Goal: Transaction & Acquisition: Book appointment/travel/reservation

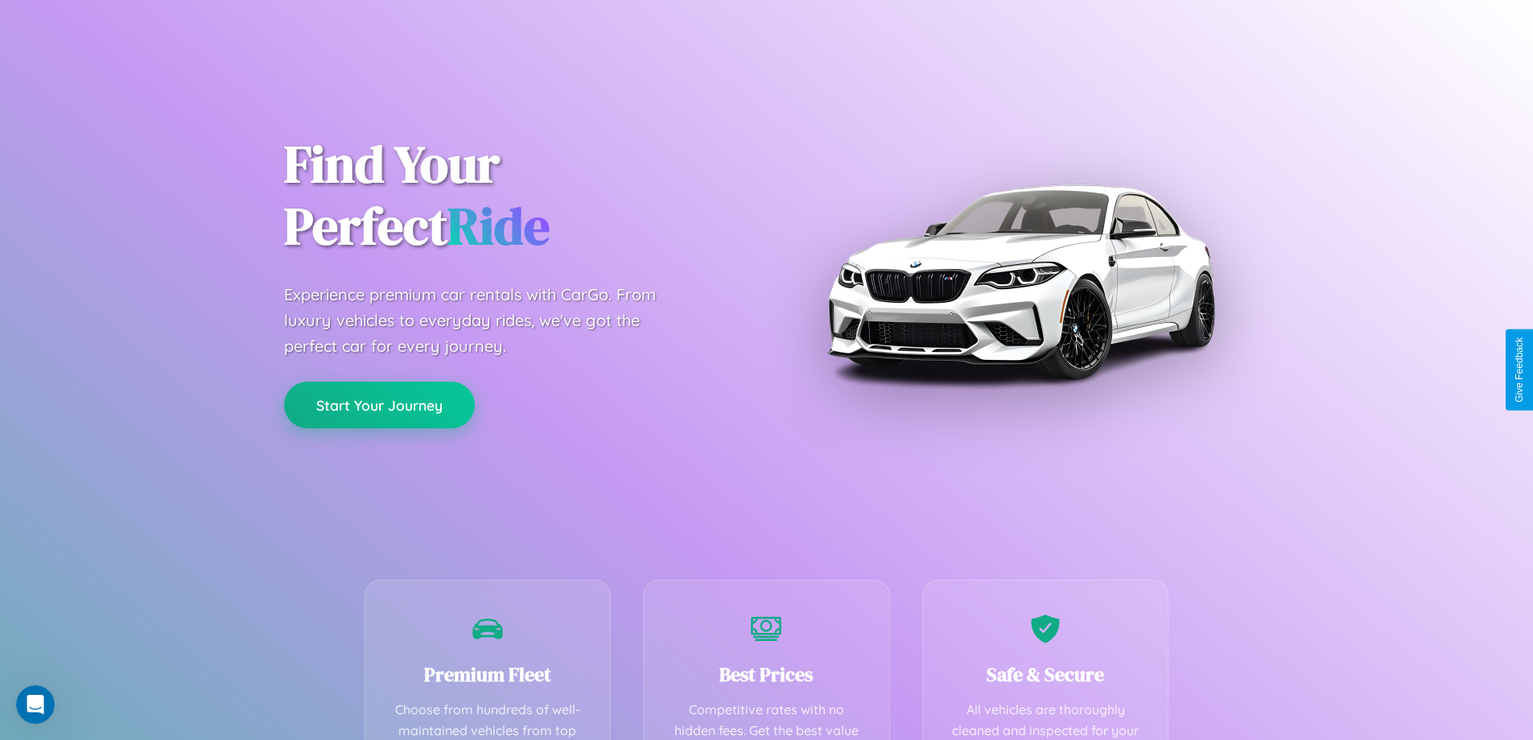
click at [379, 405] on button "Start Your Journey" at bounding box center [379, 404] width 191 height 47
click at [379, 404] on button "Start Your Journey" at bounding box center [379, 404] width 191 height 47
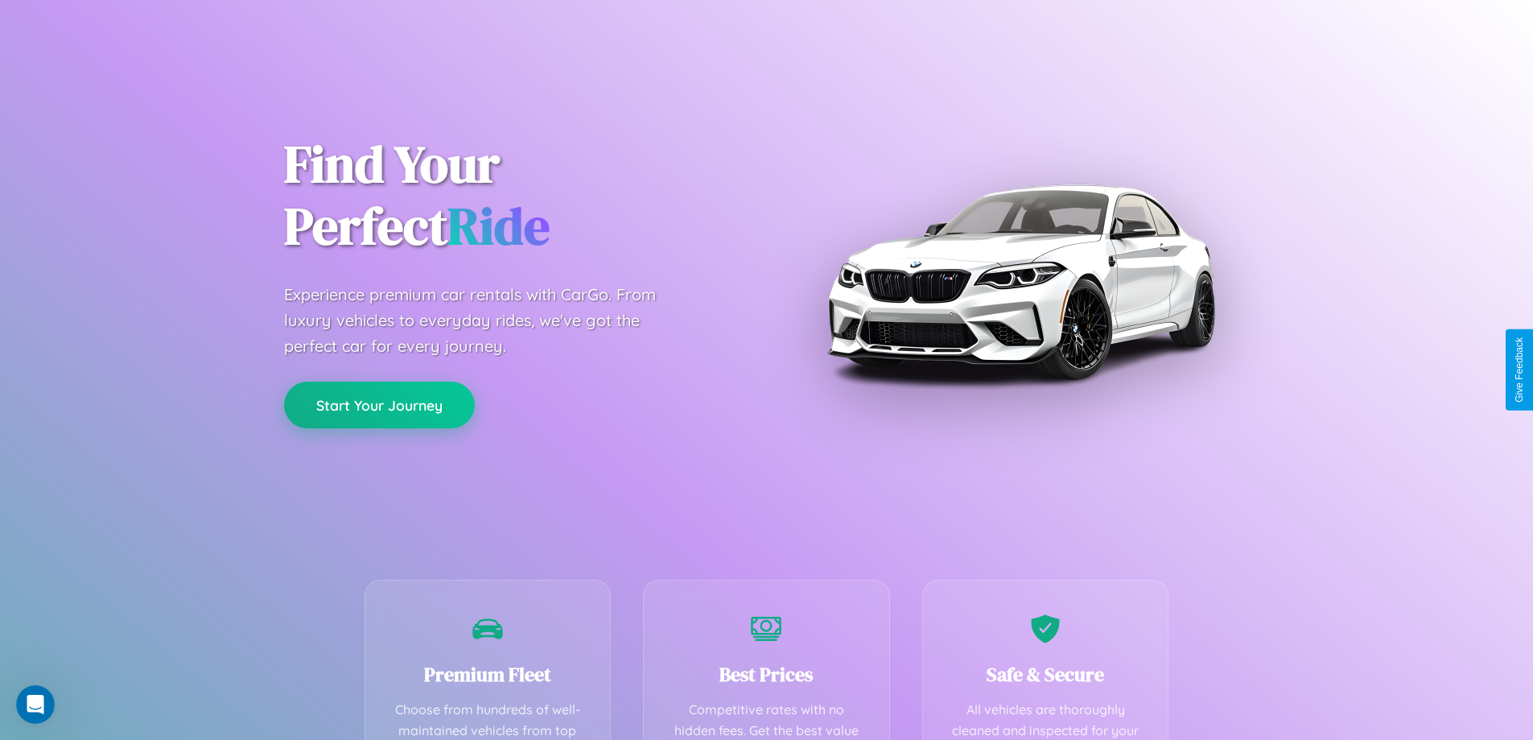
click at [379, 404] on button "Start Your Journey" at bounding box center [379, 404] width 191 height 47
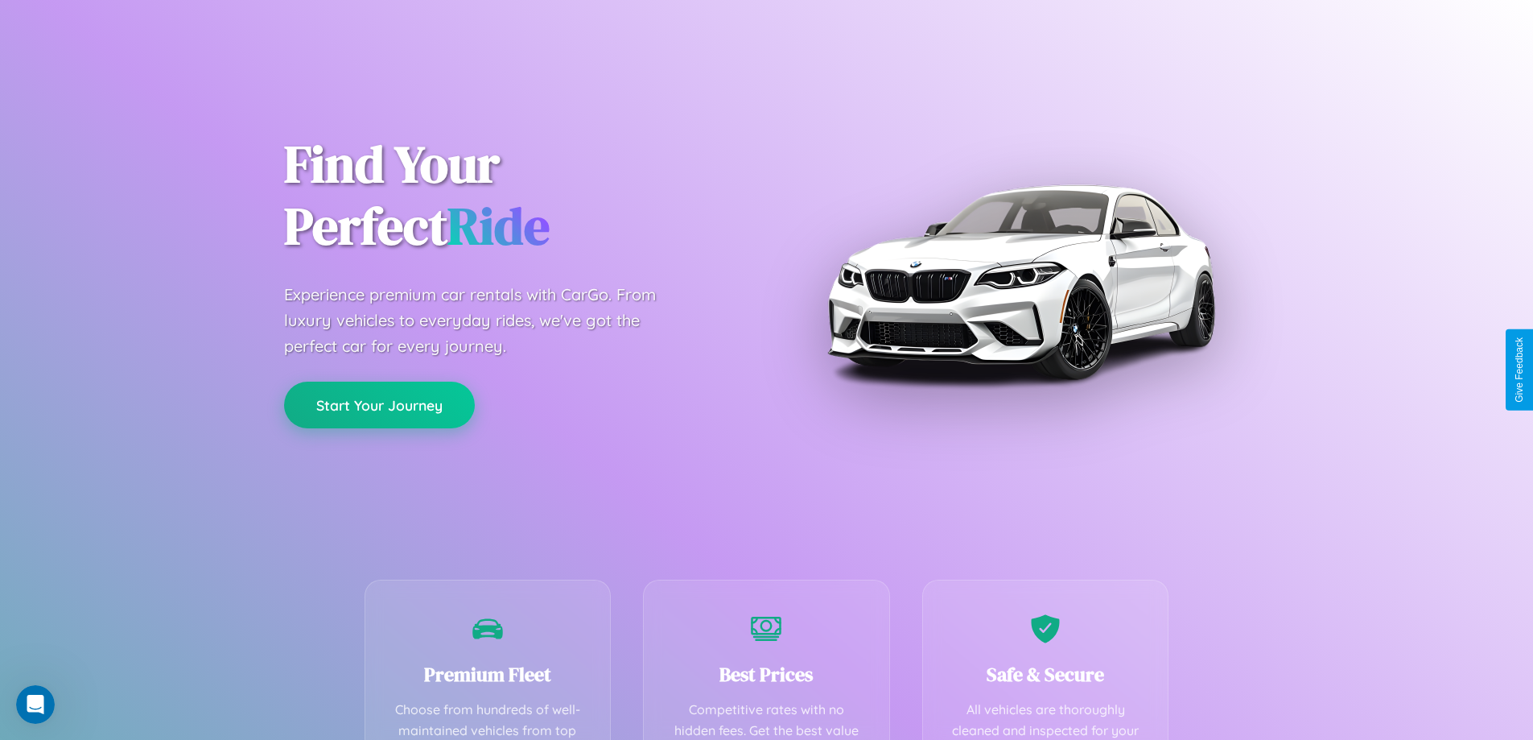
click at [379, 404] on button "Start Your Journey" at bounding box center [379, 404] width 191 height 47
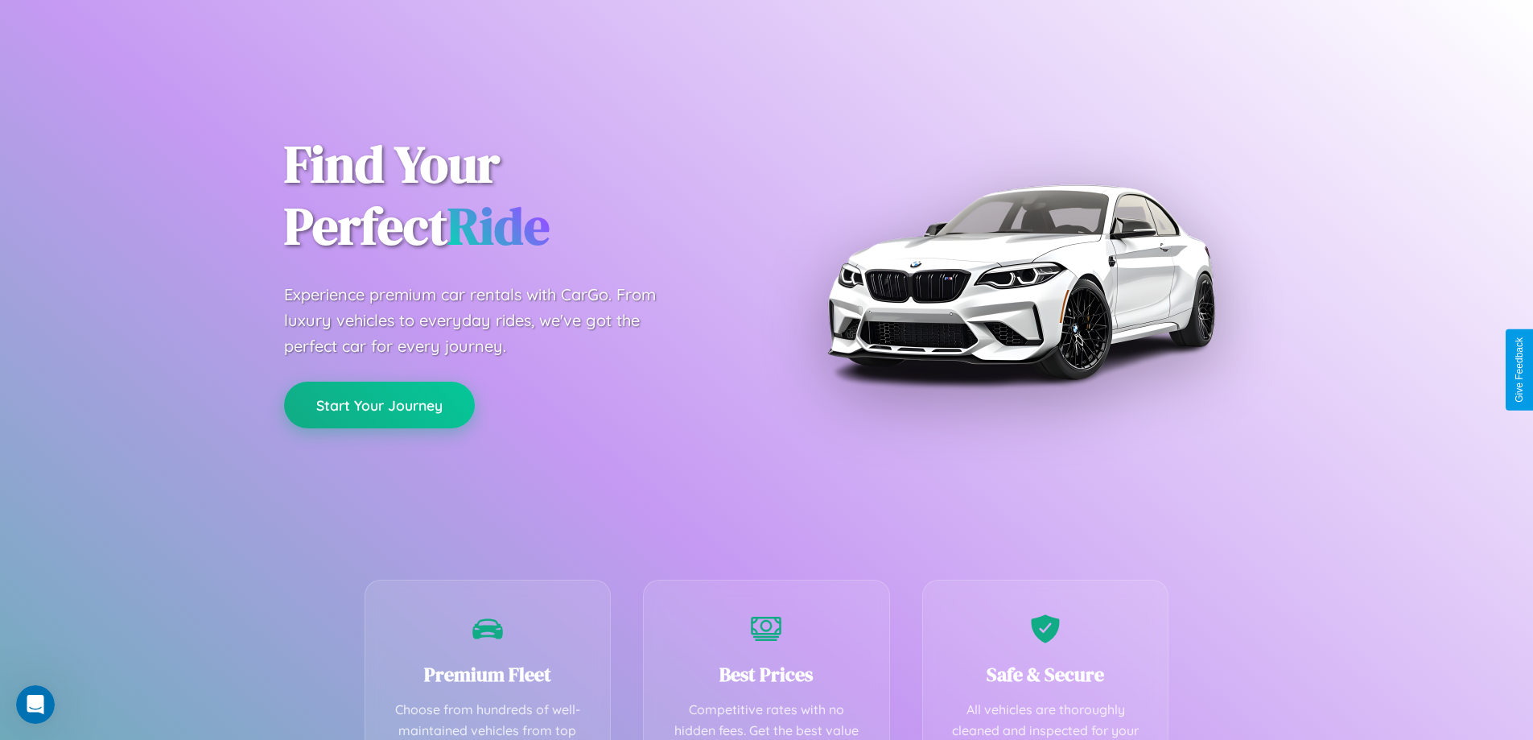
click at [379, 404] on button "Start Your Journey" at bounding box center [379, 404] width 191 height 47
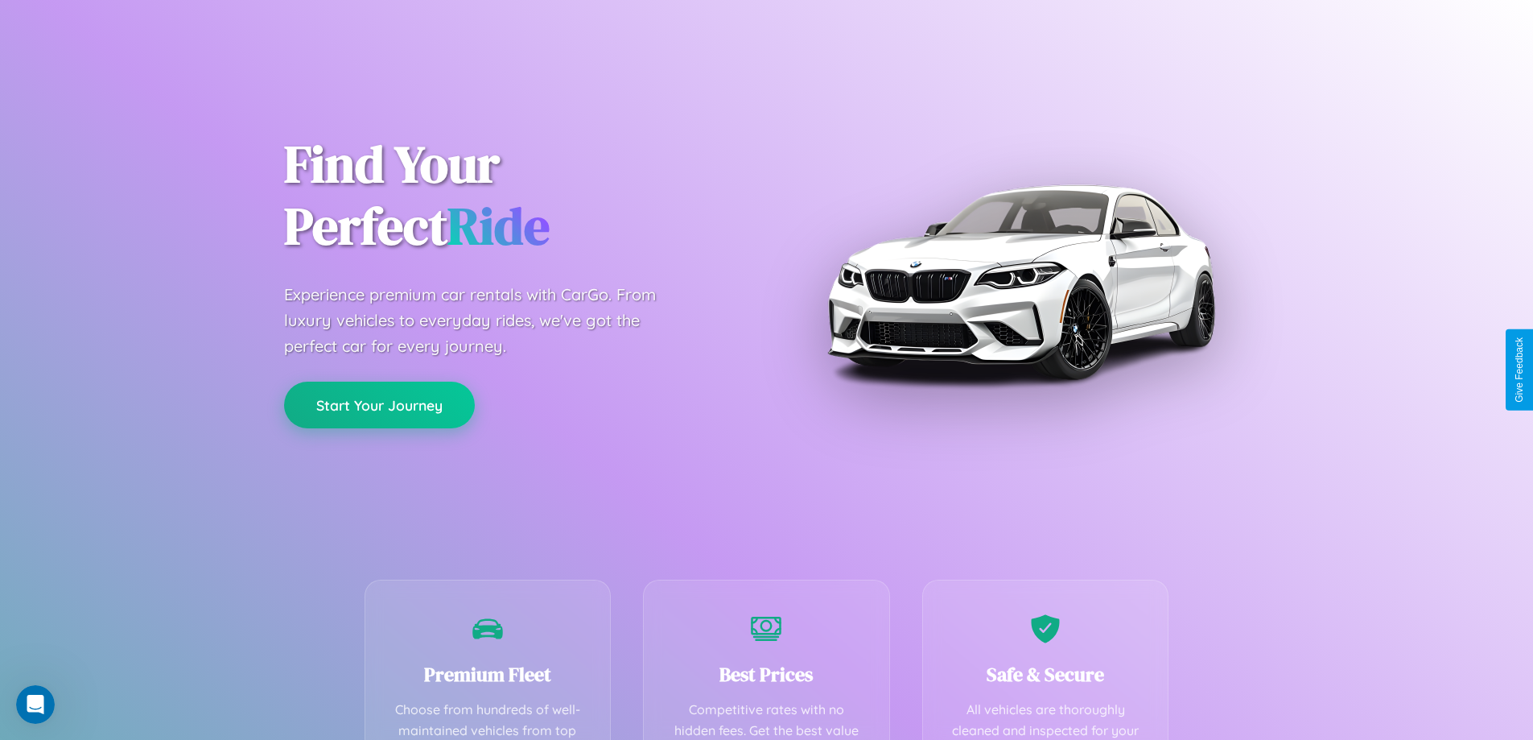
click at [379, 404] on button "Start Your Journey" at bounding box center [379, 404] width 191 height 47
